Goal: Task Accomplishment & Management: Manage account settings

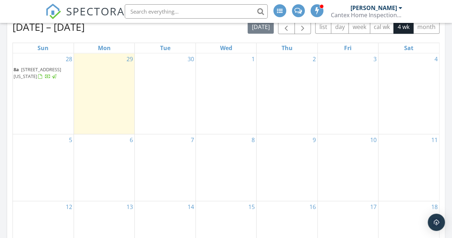
scroll to position [369, 0]
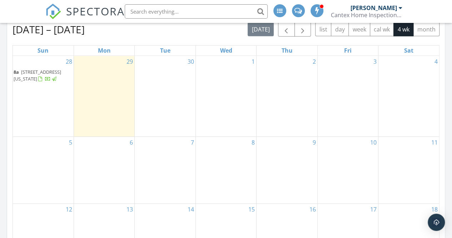
click at [40, 98] on div "28 8a [STREET_ADDRESS][US_STATE]" at bounding box center [43, 96] width 61 height 81
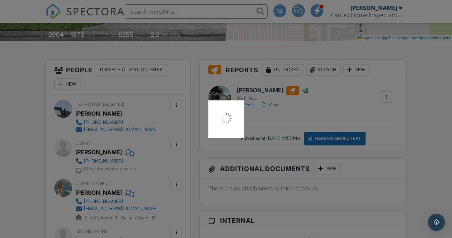
scroll to position [151, 0]
click at [375, 93] on div at bounding box center [226, 119] width 452 height 238
click at [359, 120] on div at bounding box center [226, 119] width 452 height 238
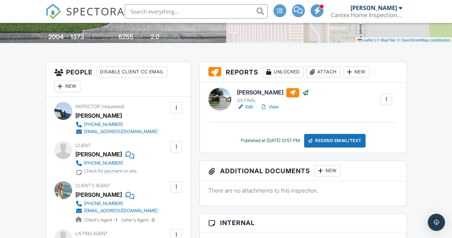
scroll to position [151, 0]
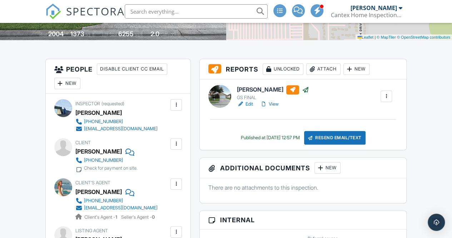
click at [391, 102] on div at bounding box center [386, 95] width 11 height 11
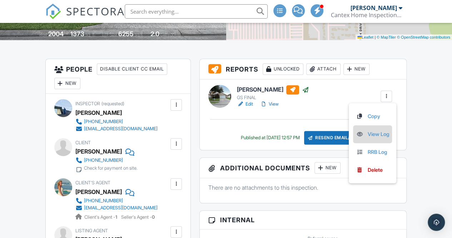
click at [379, 143] on li "View Log" at bounding box center [372, 134] width 39 height 18
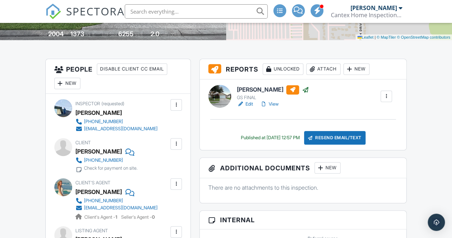
click at [388, 100] on div at bounding box center [386, 96] width 7 height 7
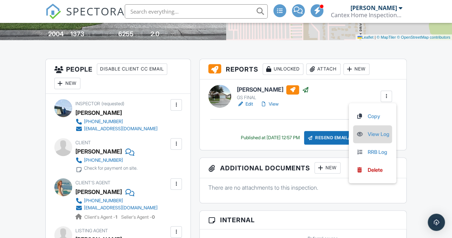
click at [375, 138] on link "View Log" at bounding box center [372, 134] width 33 height 8
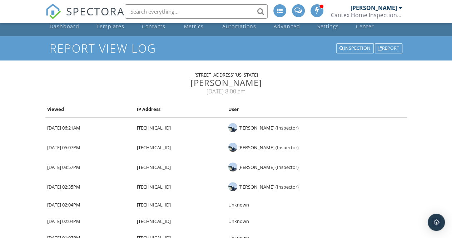
scroll to position [12, 0]
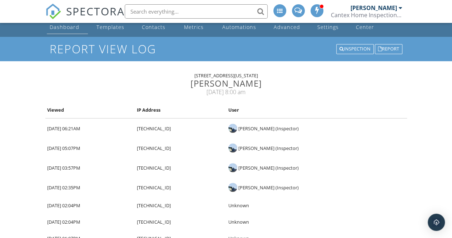
click at [67, 29] on div "Dashboard" at bounding box center [65, 27] width 30 height 7
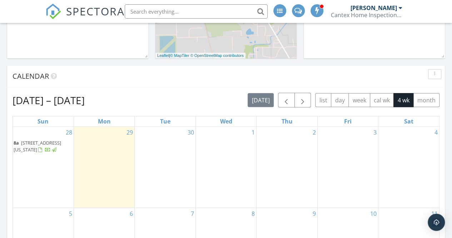
scroll to position [359, 0]
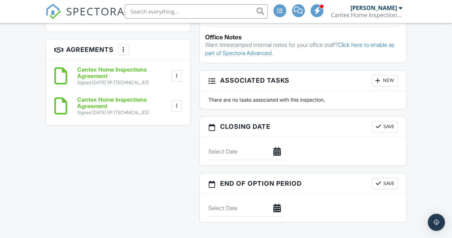
scroll to position [535, 0]
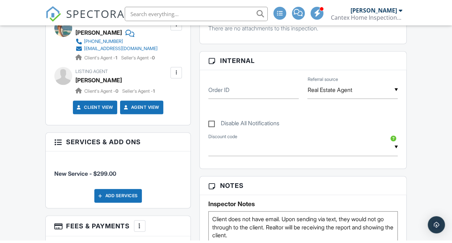
scroll to position [311, 0]
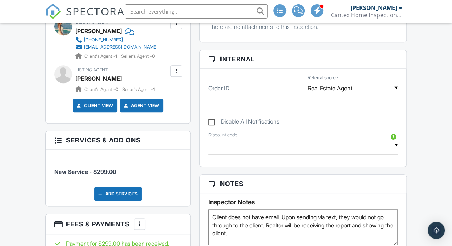
click at [197, 225] on div "Reports Unlocked Attach New Juan Bahena GS FINAL Edit View Copy View Log RRB Lo…" at bounding box center [303, 176] width 216 height 557
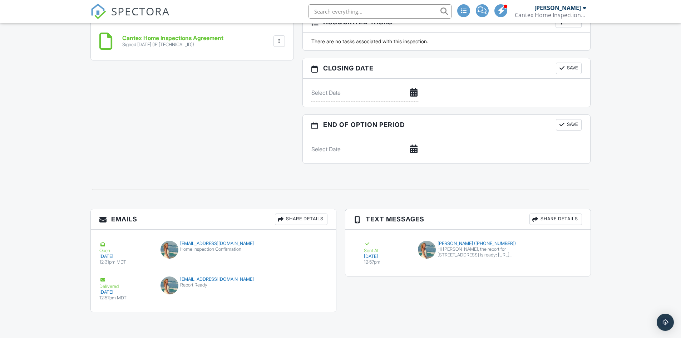
scroll to position [409, 0]
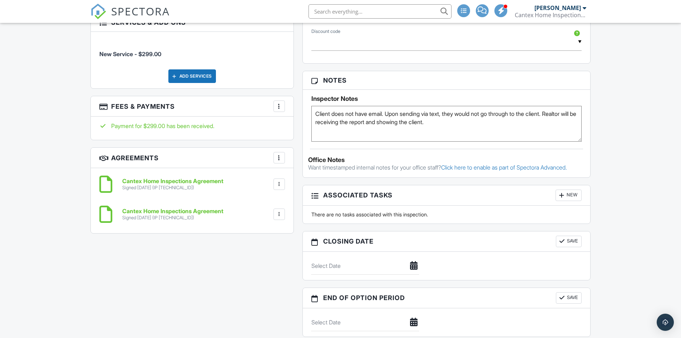
scroll to position [588, 0]
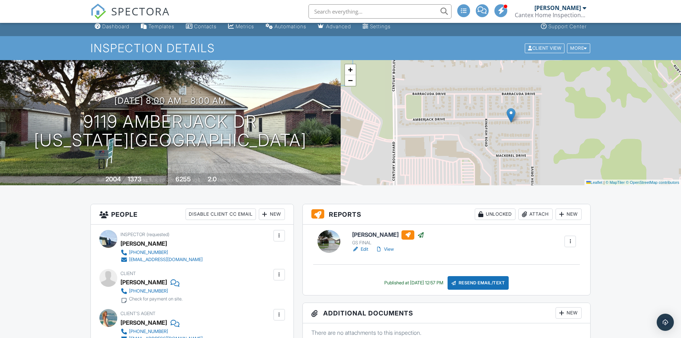
scroll to position [0, 0]
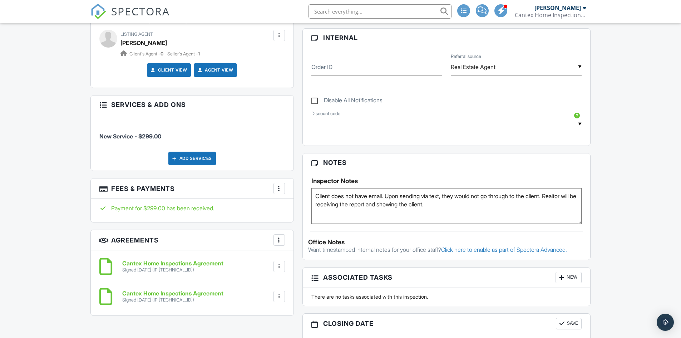
scroll to position [339, 0]
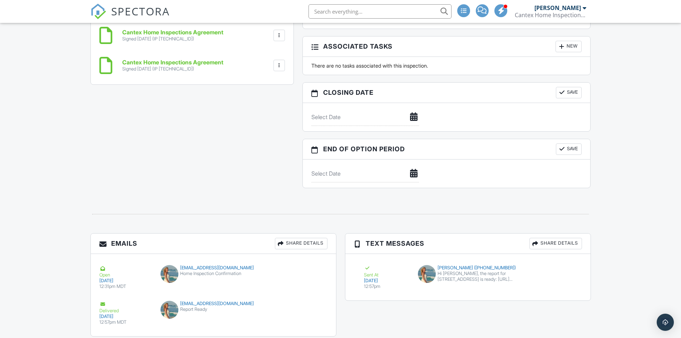
scroll to position [552, 0]
